Goal: Find specific page/section: Find specific page/section

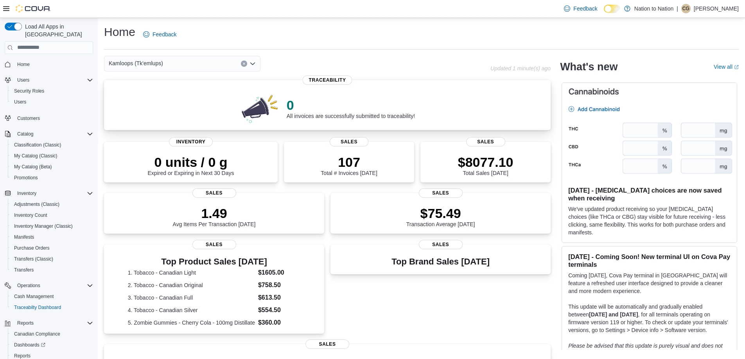
drag, startPoint x: 0, startPoint y: 0, endPoint x: 509, endPoint y: 90, distance: 516.4
click at [509, 90] on div "0 All invoices are successfully submitted to traceability!" at bounding box center [327, 107] width 434 height 34
click at [510, 93] on div "0 All invoices are successfully submitted to traceability!" at bounding box center [327, 107] width 434 height 34
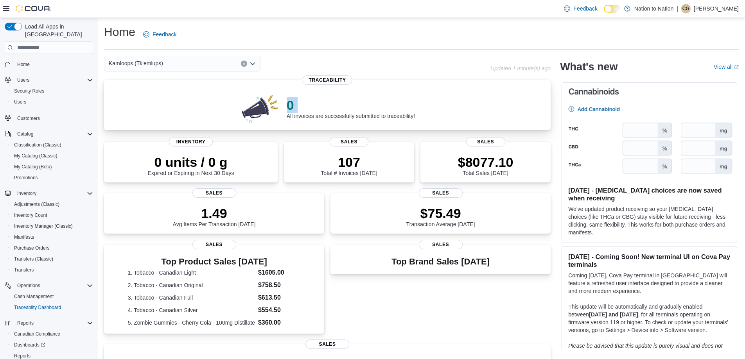
click at [510, 93] on div "0 All invoices are successfully submitted to traceability!" at bounding box center [327, 107] width 434 height 34
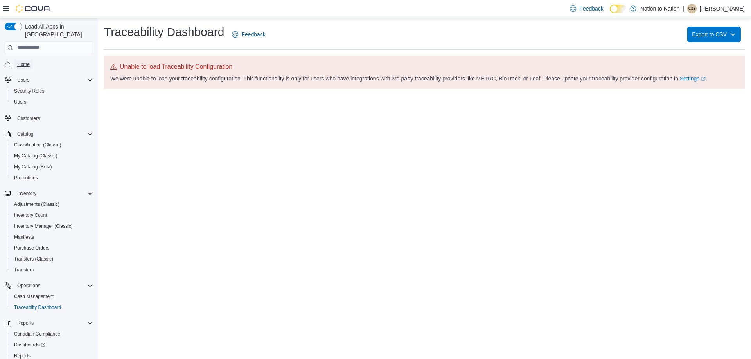
click at [27, 61] on span "Home" at bounding box center [23, 64] width 13 height 6
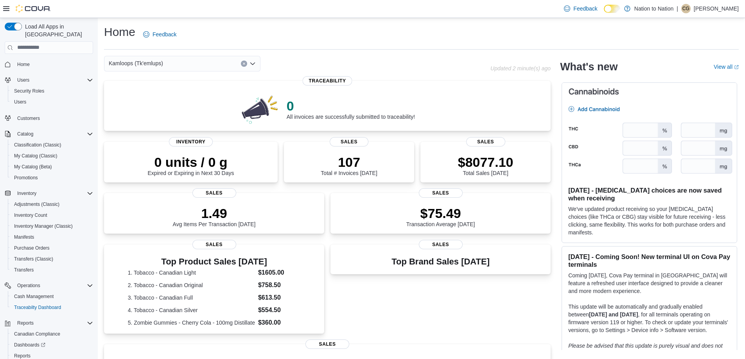
click at [251, 65] on icon "Open list of options" at bounding box center [252, 64] width 6 height 6
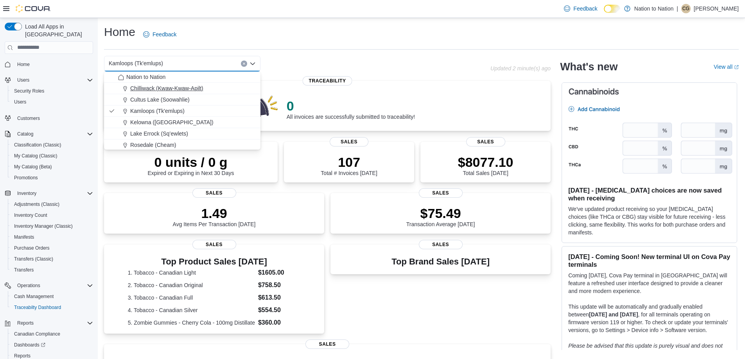
click at [172, 89] on span "Chilliwack (Kwaw-Kwaw-Apilt)" at bounding box center [166, 88] width 73 height 8
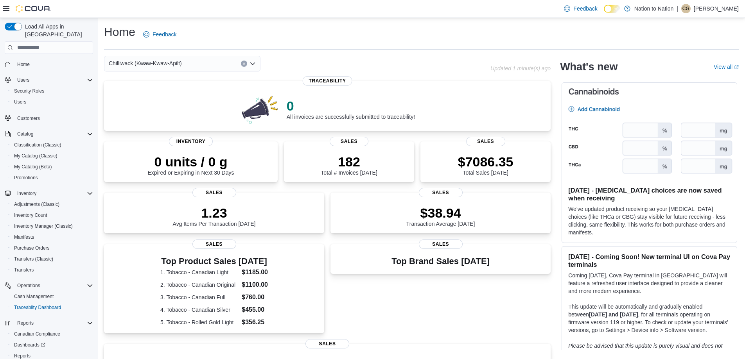
click at [252, 61] on icon "Open list of options" at bounding box center [252, 64] width 6 height 6
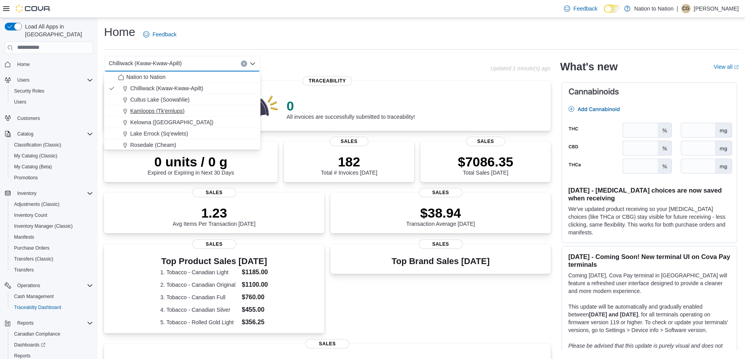
click at [172, 106] on button "Kamloops (Tk'emlups)" at bounding box center [182, 111] width 156 height 11
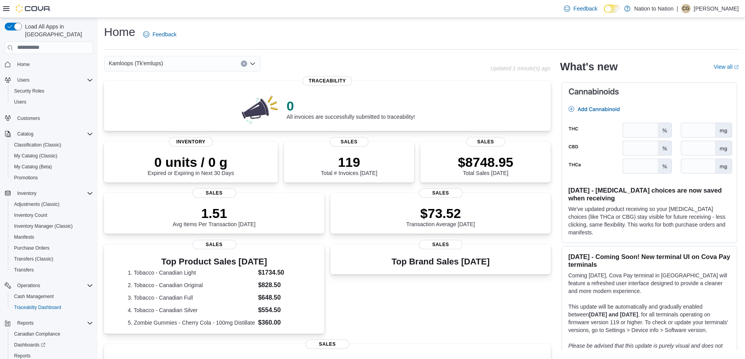
click at [691, 99] on img at bounding box center [649, 131] width 175 height 97
